Goal: Transaction & Acquisition: Purchase product/service

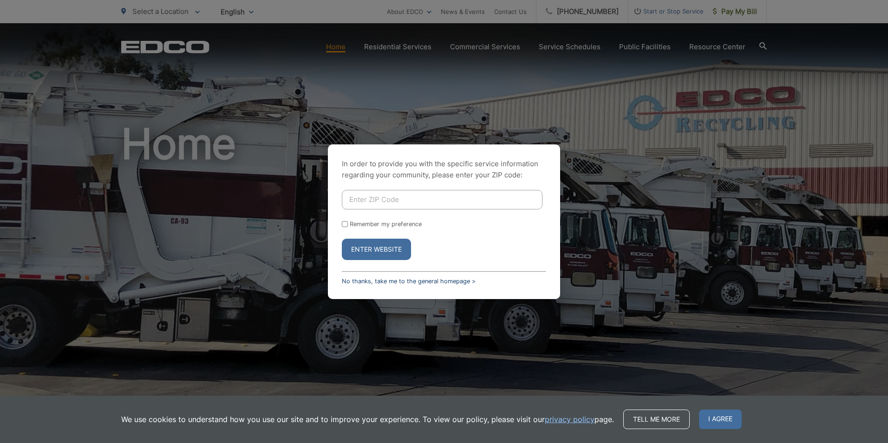
click at [364, 280] on link "No thanks, take me to the general homepage >" at bounding box center [409, 281] width 134 height 7
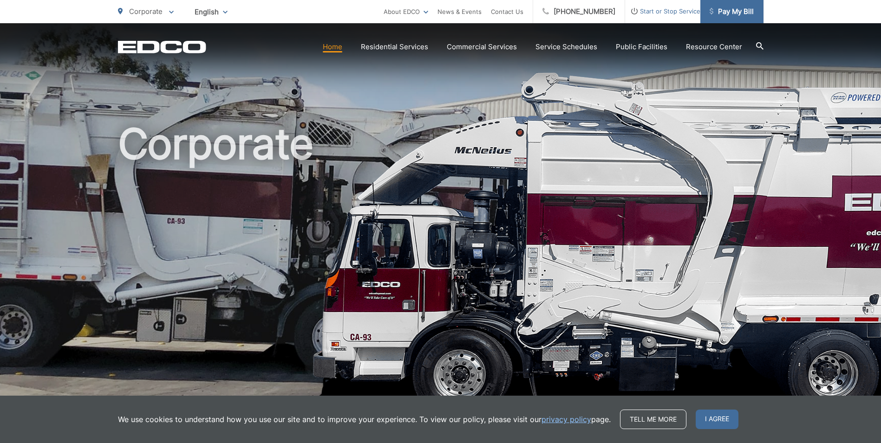
click at [723, 8] on span "Pay My Bill" at bounding box center [732, 11] width 44 height 11
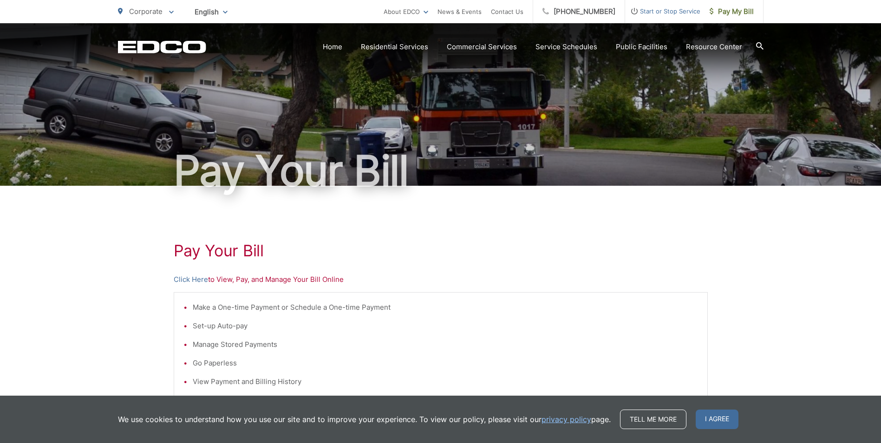
click at [236, 281] on p "Click Here to View, Pay, and Manage Your Bill Online" at bounding box center [441, 279] width 534 height 11
click at [193, 278] on link "Click Here" at bounding box center [191, 279] width 34 height 11
